Goal: Check status

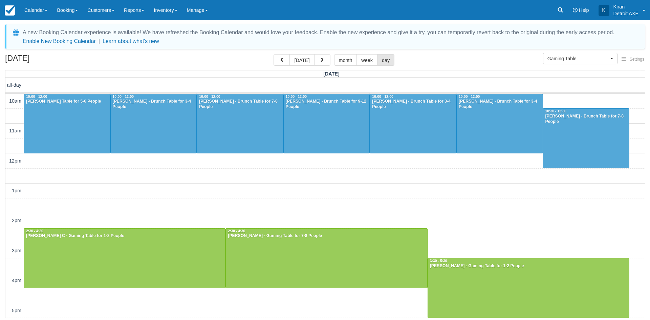
select select "6"
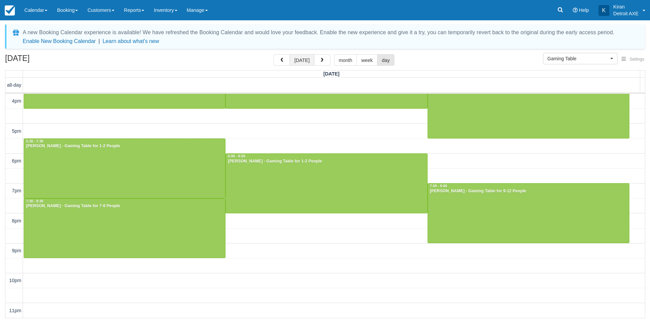
click at [298, 61] on button "[DATE]" at bounding box center [302, 60] width 25 height 12
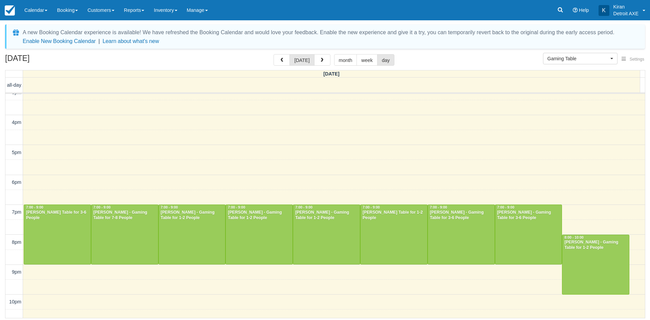
scroll to position [180, 0]
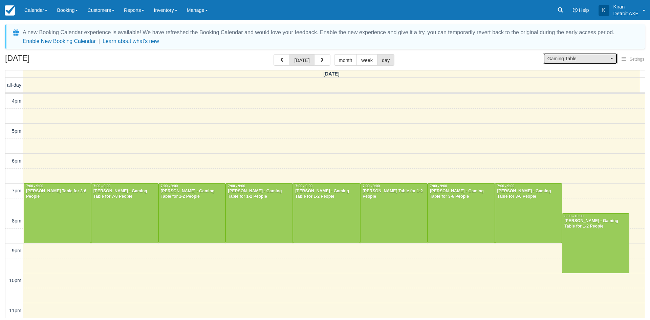
click at [598, 59] on span "Gaming Table" at bounding box center [578, 58] width 61 height 7
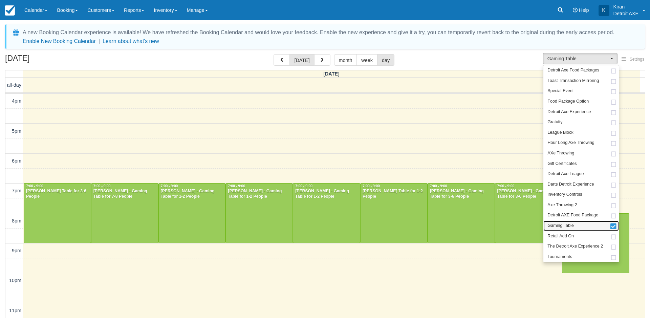
click at [615, 226] on span at bounding box center [613, 227] width 7 height 5
select select
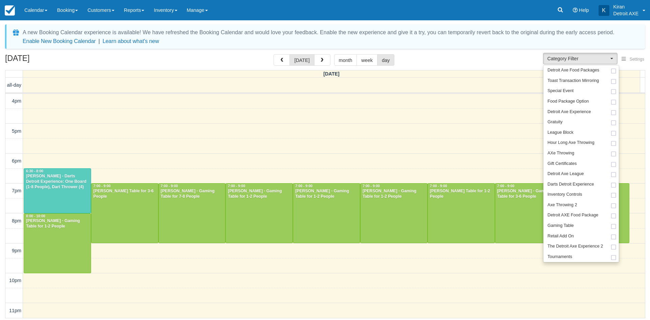
click at [496, 65] on div "October 9, 2025 today month week day" at bounding box center [325, 61] width 640 height 15
